Goal: Transaction & Acquisition: Book appointment/travel/reservation

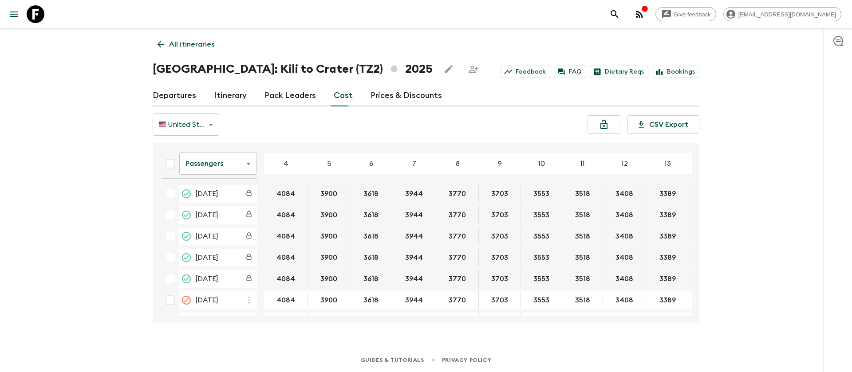
click at [42, 11] on icon at bounding box center [36, 14] width 18 height 18
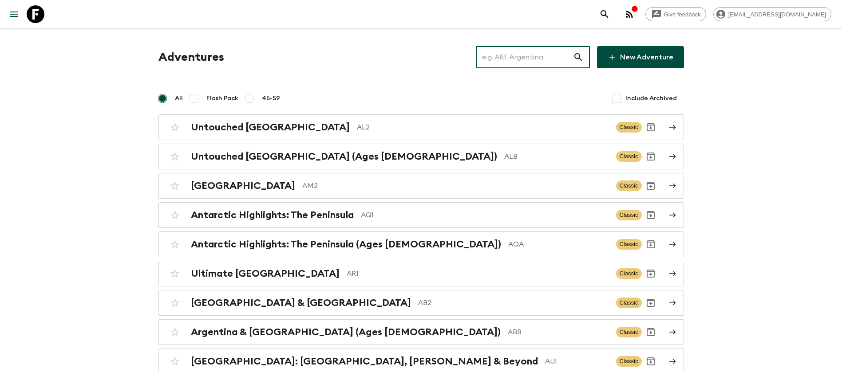
click at [531, 57] on input "text" at bounding box center [524, 57] width 97 height 25
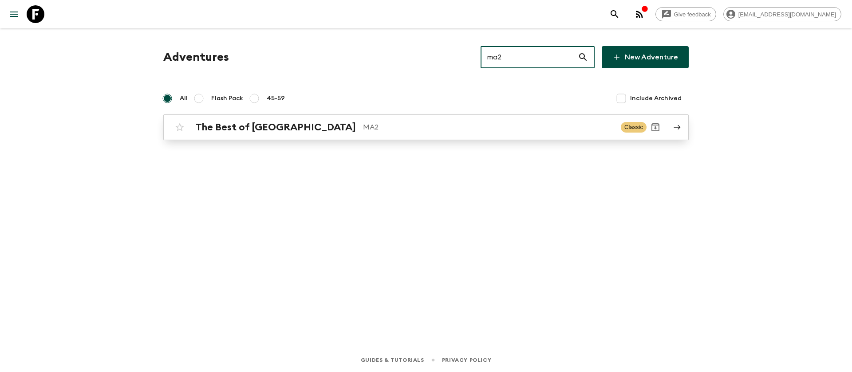
type input "ma2"
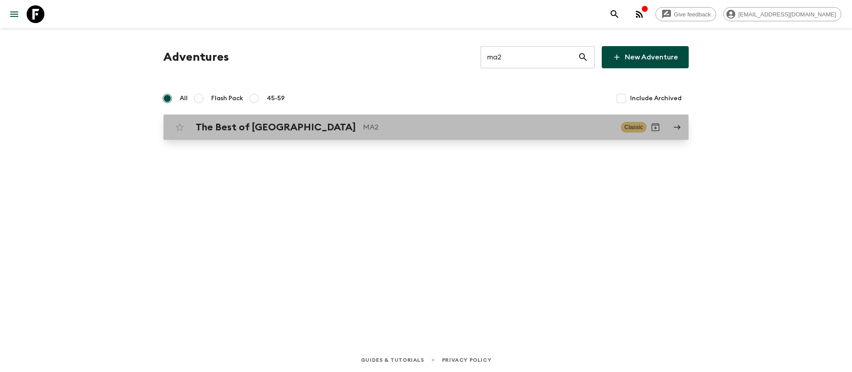
click at [269, 138] on link "The Best of Morocco MA2 Classic" at bounding box center [425, 128] width 525 height 26
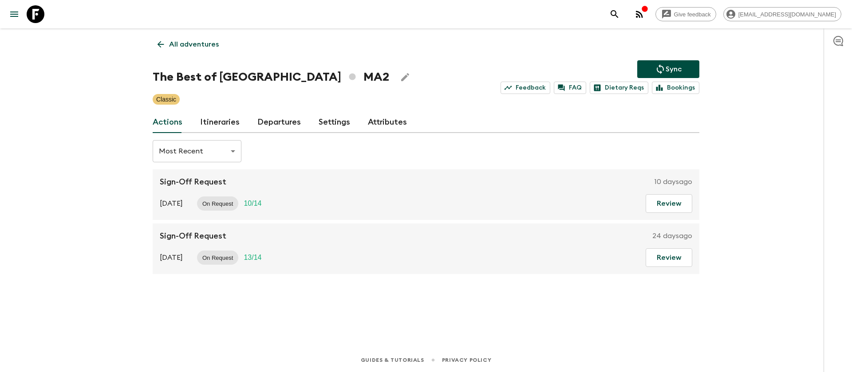
click at [225, 124] on link "Itineraries" at bounding box center [219, 122] width 39 height 21
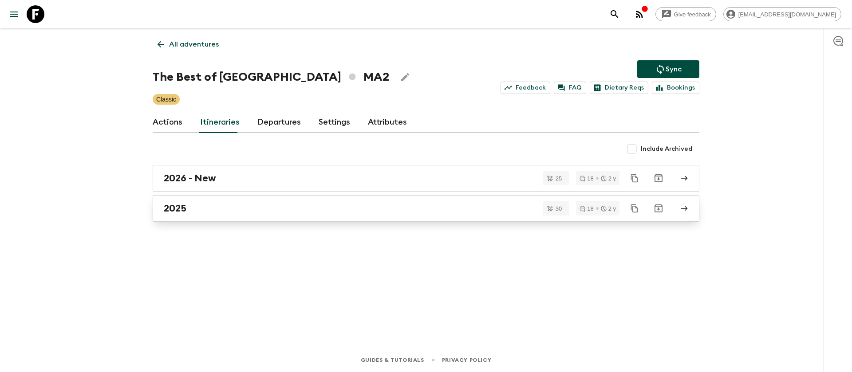
click at [182, 209] on h2 "2025" at bounding box center [175, 209] width 23 height 12
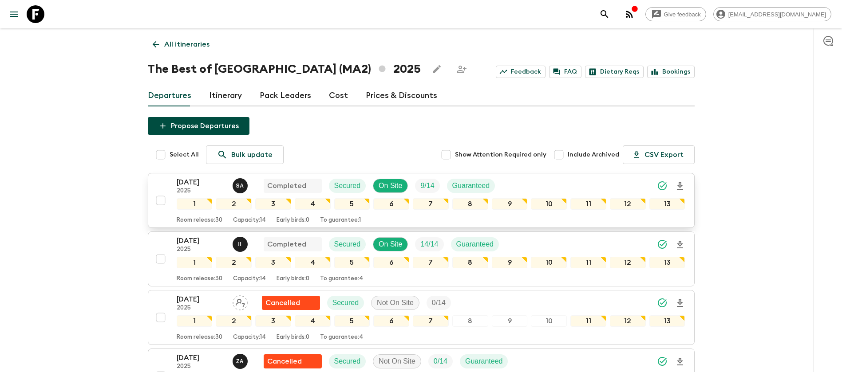
drag, startPoint x: 113, startPoint y: 198, endPoint x: 186, endPoint y: 178, distance: 75.5
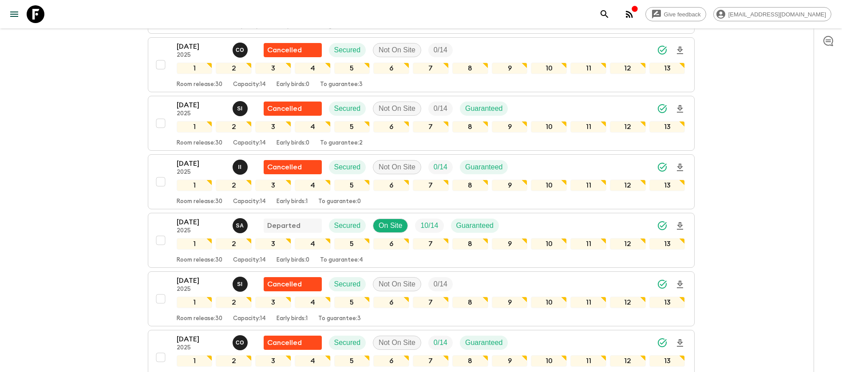
scroll to position [666, 0]
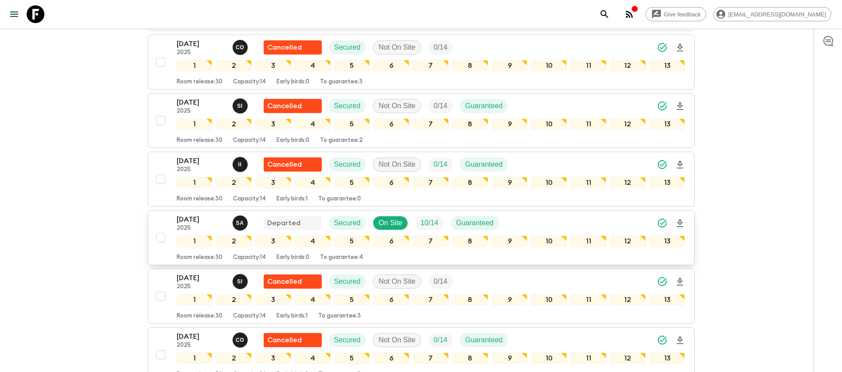
click at [197, 221] on p "[DATE]" at bounding box center [201, 219] width 49 height 11
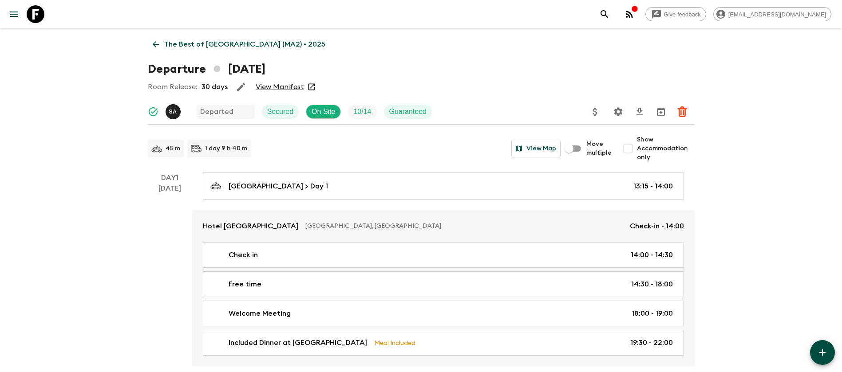
click at [281, 85] on link "View Manifest" at bounding box center [280, 87] width 48 height 9
click at [158, 42] on icon at bounding box center [156, 44] width 10 height 10
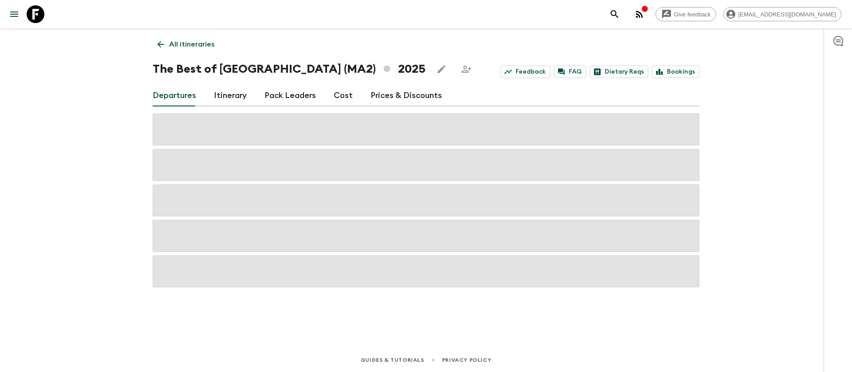
click at [339, 98] on link "Cost" at bounding box center [343, 95] width 19 height 21
